Goal: Task Accomplishment & Management: Complete application form

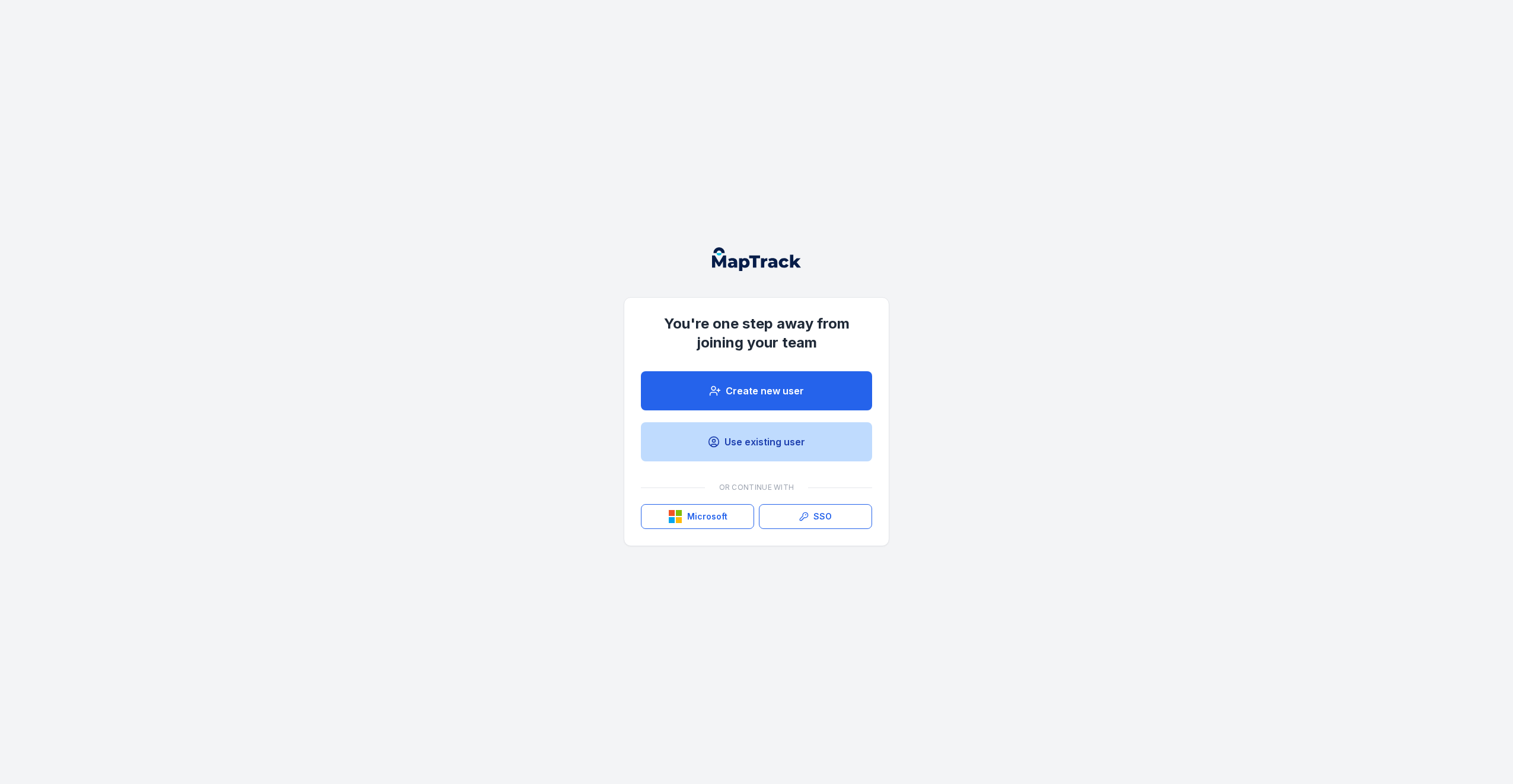
click at [752, 442] on link "Use existing user" at bounding box center [756, 442] width 231 height 39
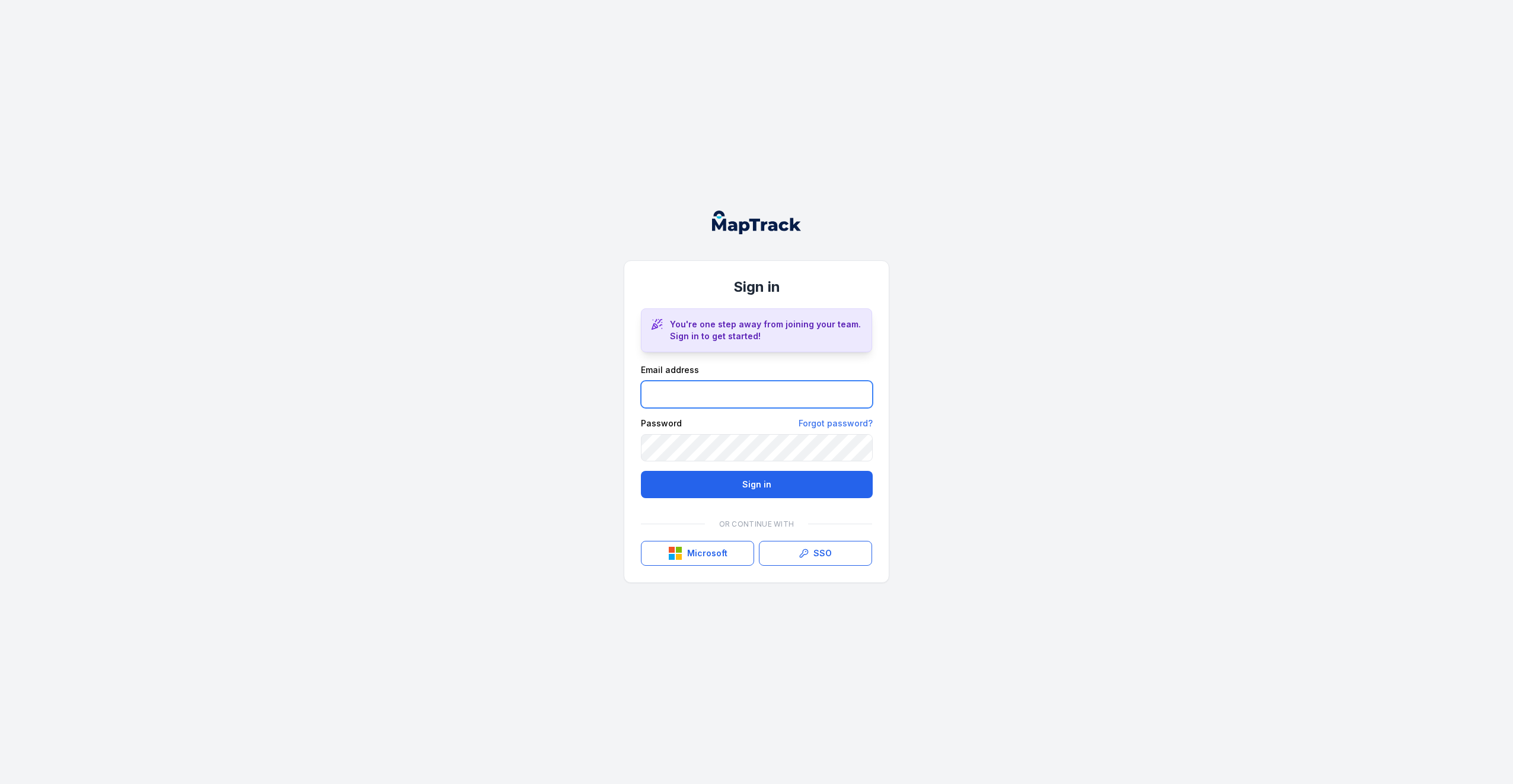
click at [688, 390] on input "email" at bounding box center [757, 395] width 232 height 28
type input "**********"
click at [641, 471] on button "Sign in" at bounding box center [757, 484] width 232 height 28
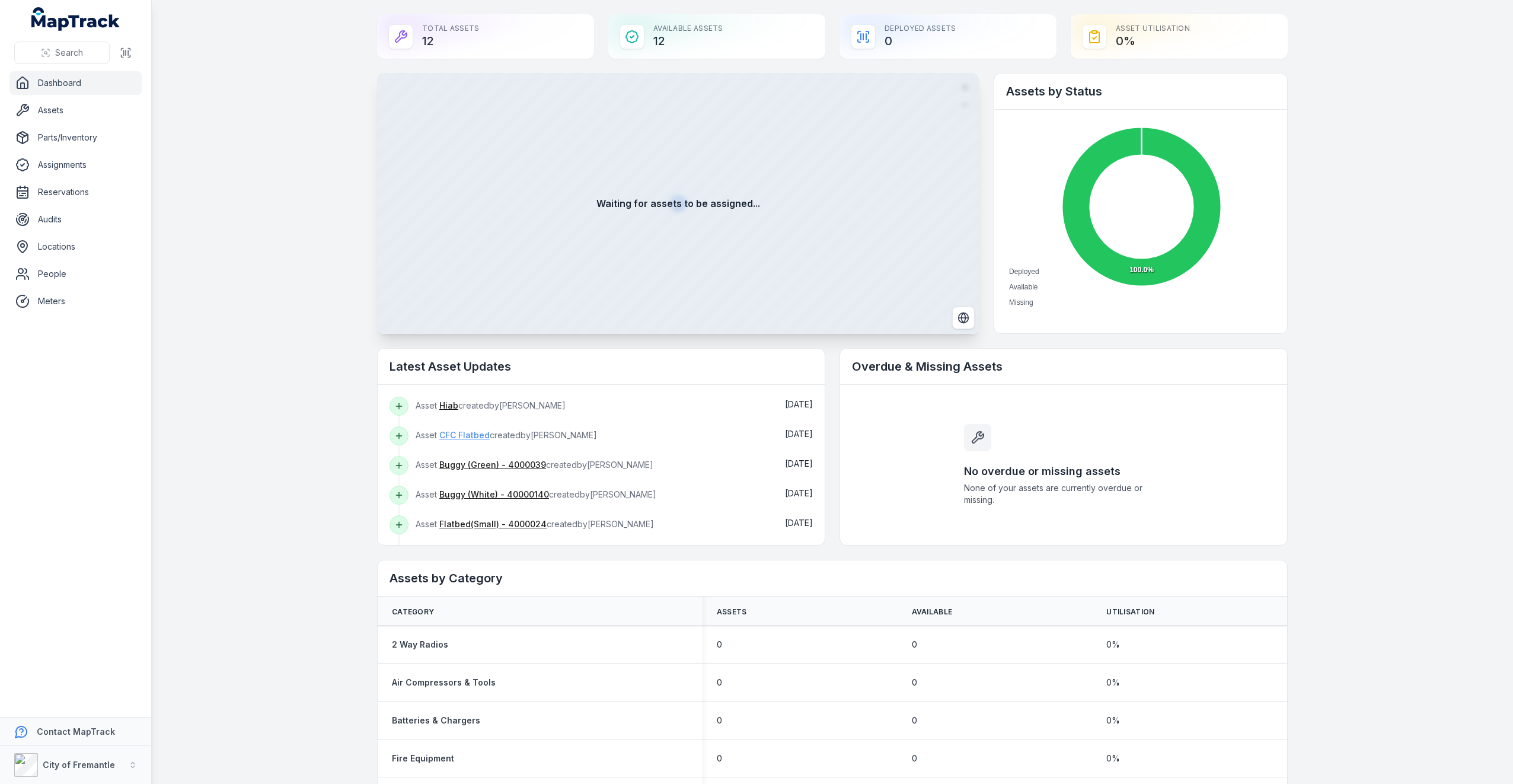
click at [460, 435] on link "CFC Flatbed" at bounding box center [464, 435] width 50 height 12
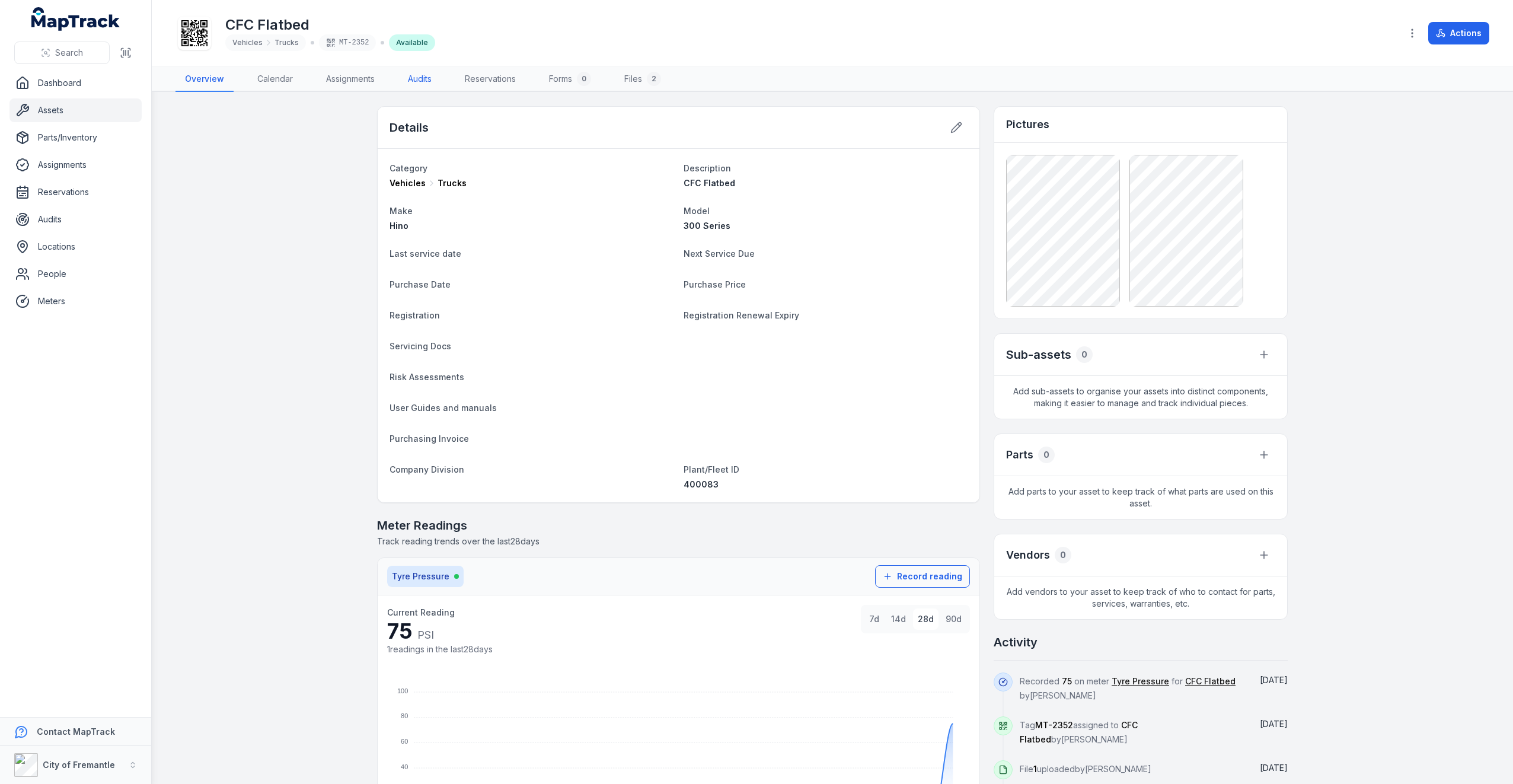
click at [417, 81] on link "Audits" at bounding box center [419, 79] width 43 height 25
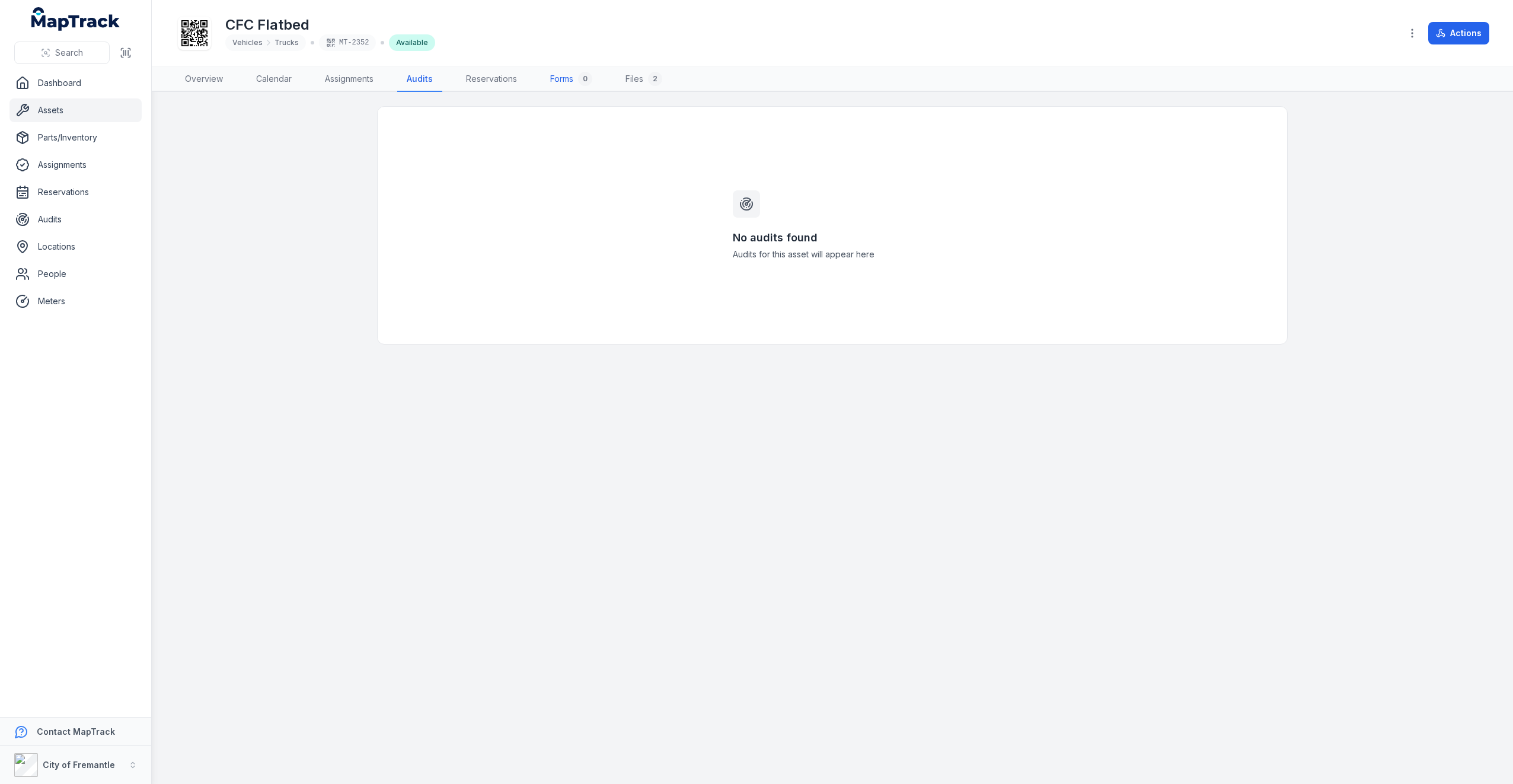
click at [569, 78] on link "Forms 0" at bounding box center [572, 79] width 61 height 25
click at [643, 77] on link "Files 2" at bounding box center [643, 79] width 56 height 25
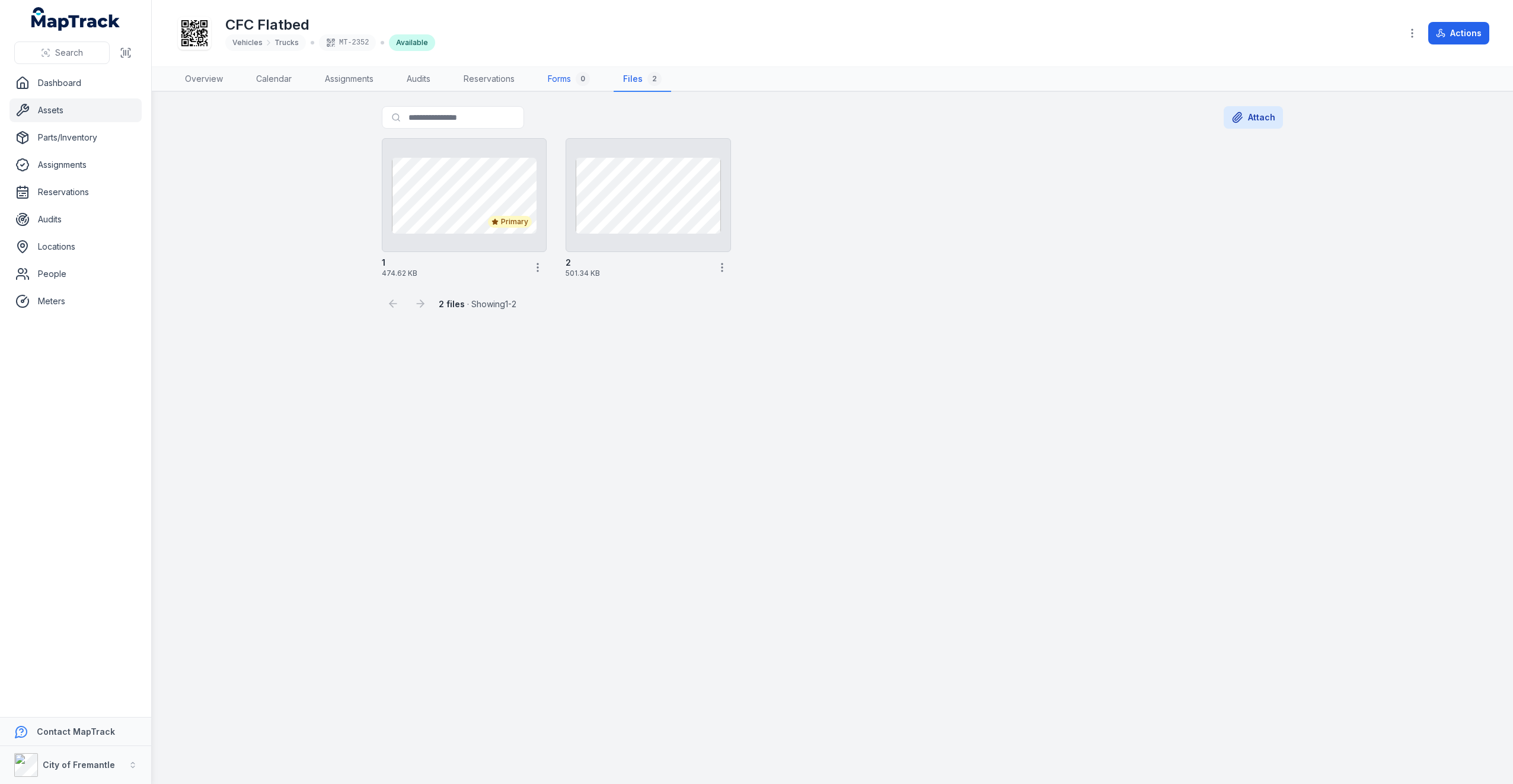
click at [558, 77] on link "Forms 0" at bounding box center [569, 79] width 61 height 25
